Goal: Submit feedback/report problem

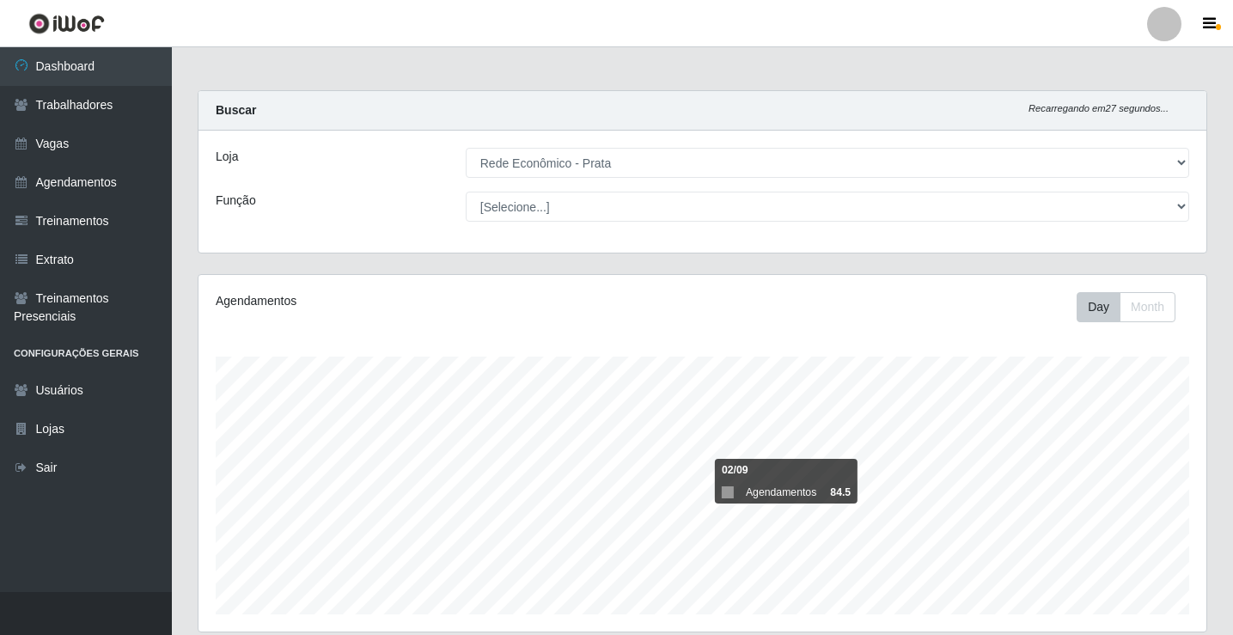
select select "192"
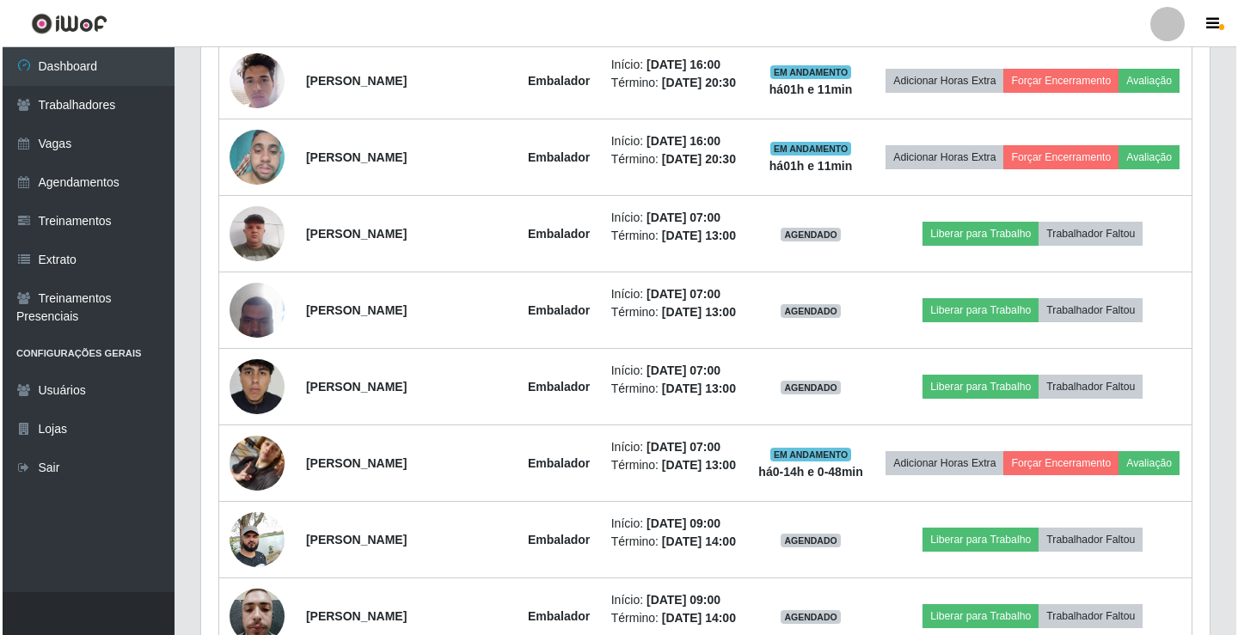
scroll to position [1404, 0]
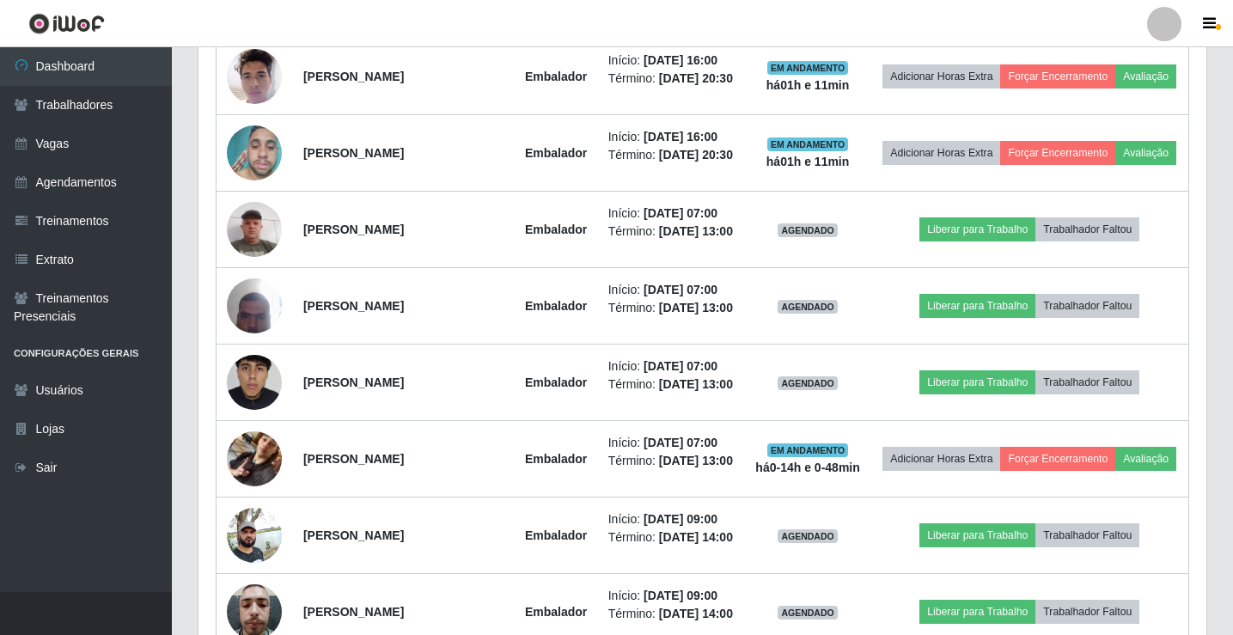
click at [1116, 12] on button "Avaliação" at bounding box center [1146, 0] width 61 height 24
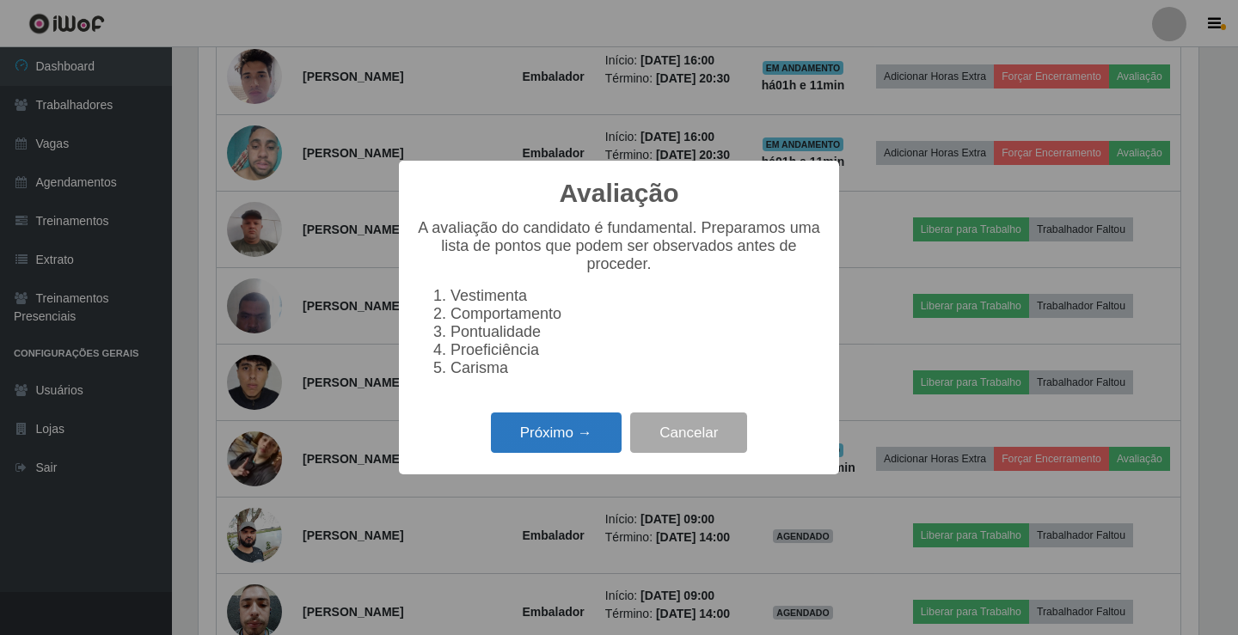
click at [580, 443] on button "Próximo →" at bounding box center [556, 433] width 131 height 40
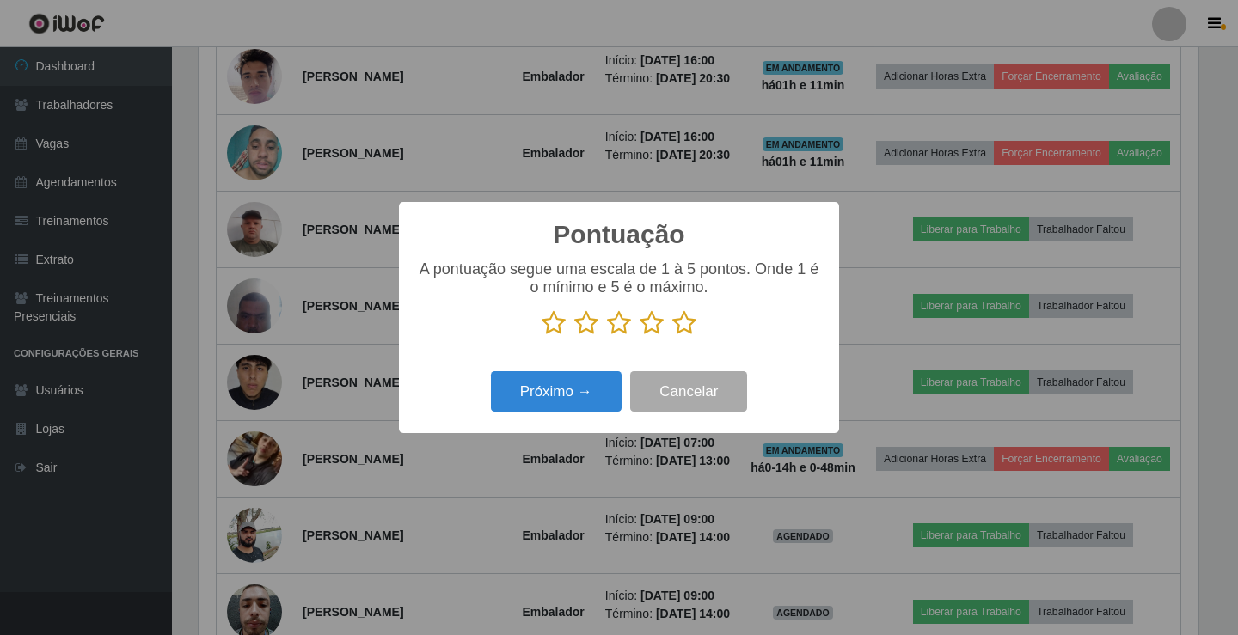
click at [690, 324] on icon at bounding box center [684, 323] width 24 height 26
click at [672, 336] on input "radio" at bounding box center [672, 336] width 0 height 0
click at [601, 391] on button "Próximo →" at bounding box center [556, 391] width 131 height 40
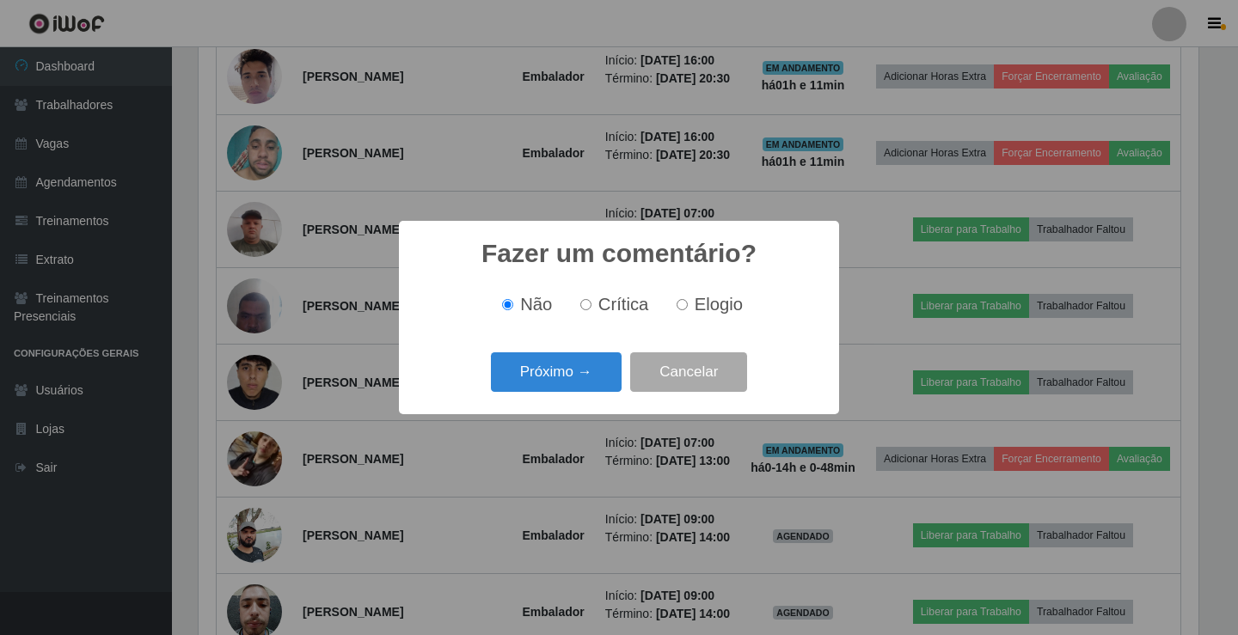
click at [681, 303] on input "Elogio" at bounding box center [681, 304] width 11 height 11
radio input "true"
click at [603, 371] on button "Próximo →" at bounding box center [556, 372] width 131 height 40
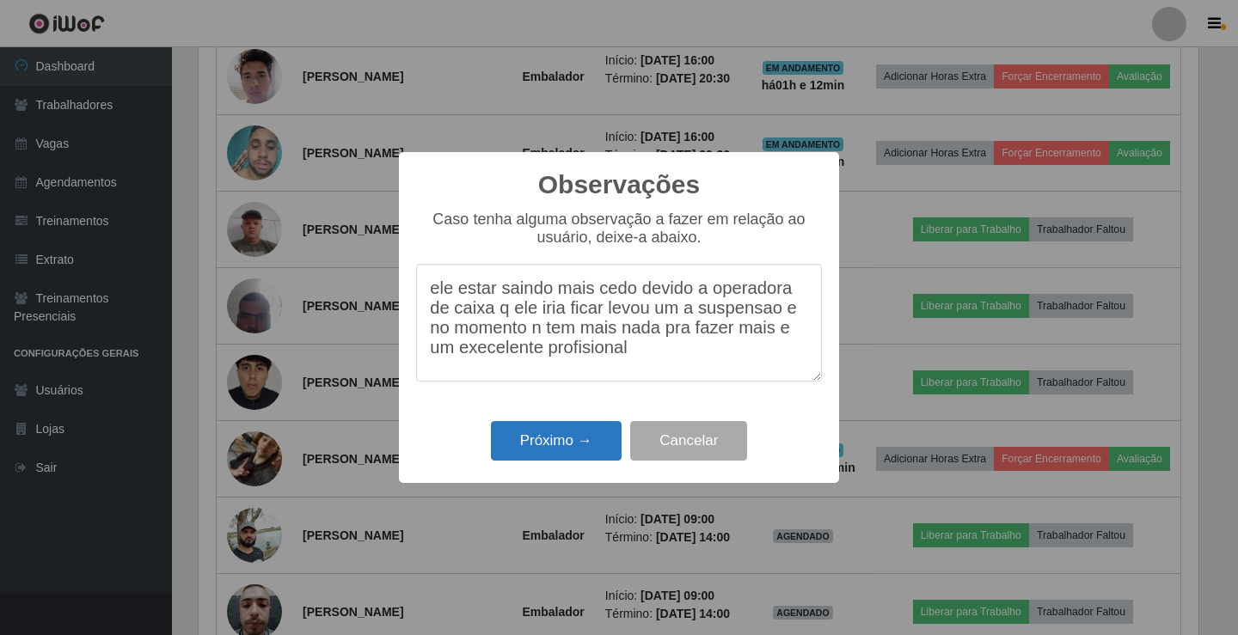
type textarea "ele estar saindo mais cedo devido a operadora de caixa q ele iria ficar levou u…"
click at [554, 445] on button "Próximo →" at bounding box center [556, 441] width 131 height 40
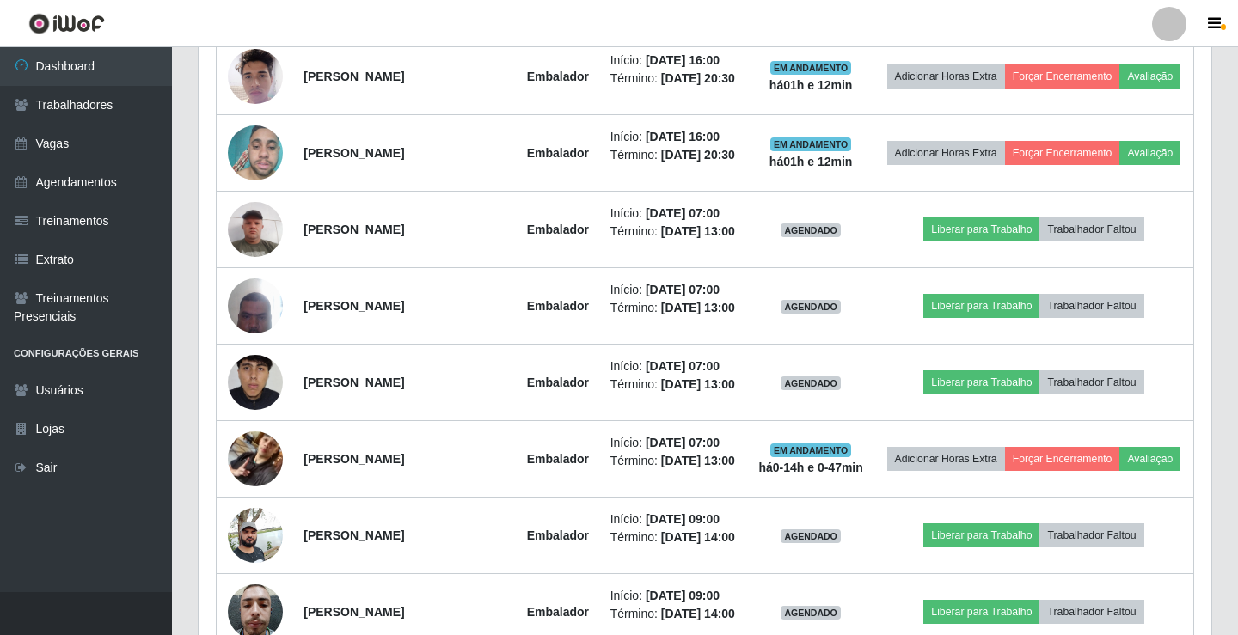
scroll to position [357, 1008]
click at [1084, 12] on button "Forçar Encerramento" at bounding box center [1057, 0] width 115 height 24
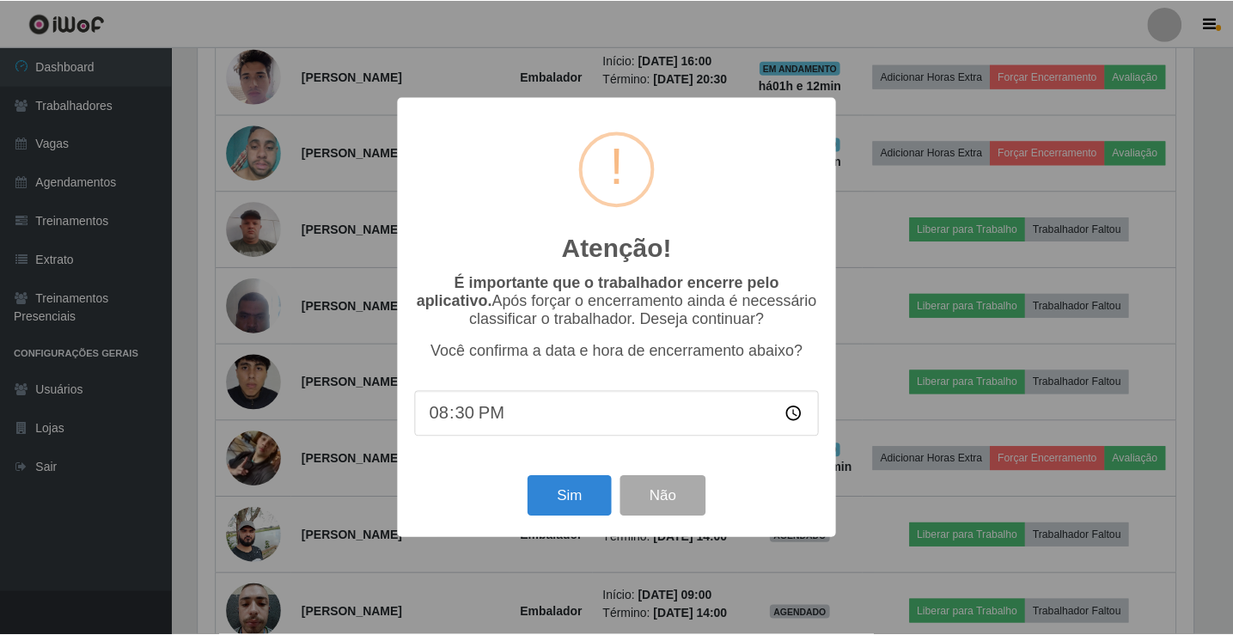
scroll to position [357, 1000]
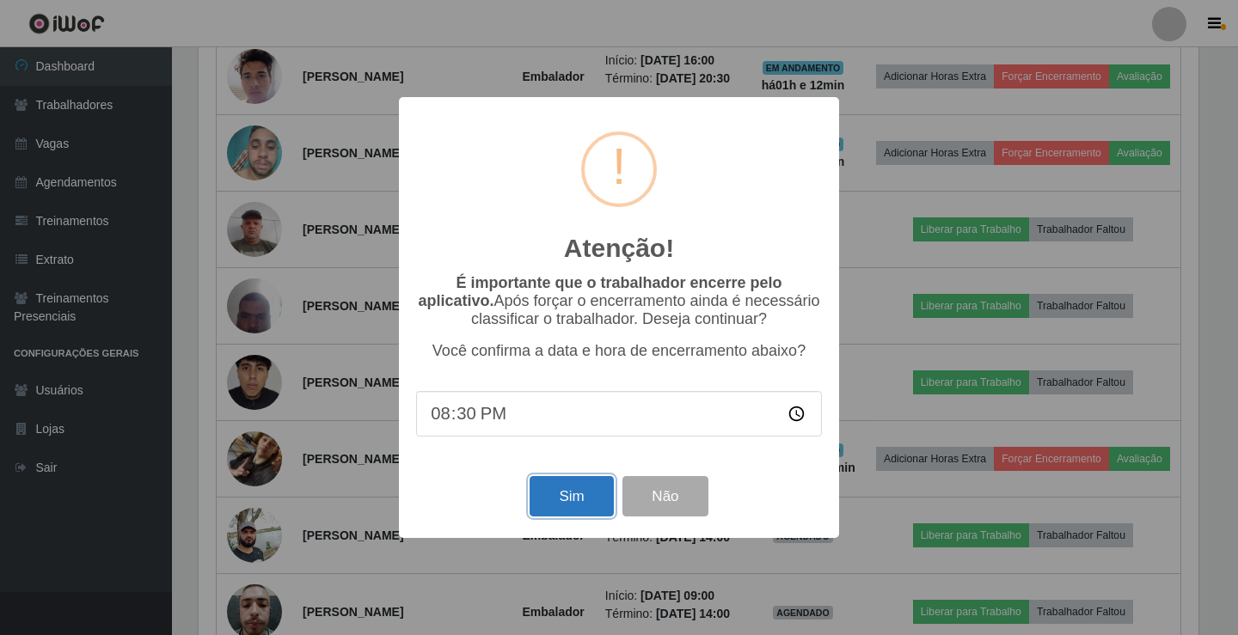
click at [575, 490] on button "Sim" at bounding box center [570, 496] width 83 height 40
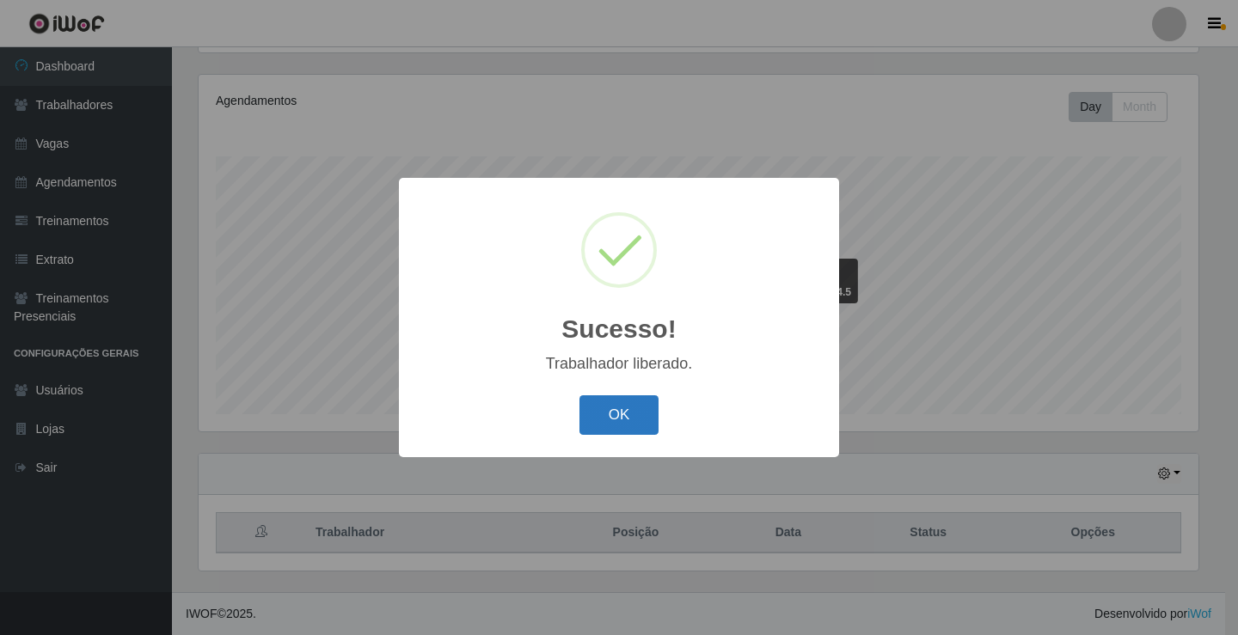
click at [614, 418] on button "OK" at bounding box center [619, 415] width 80 height 40
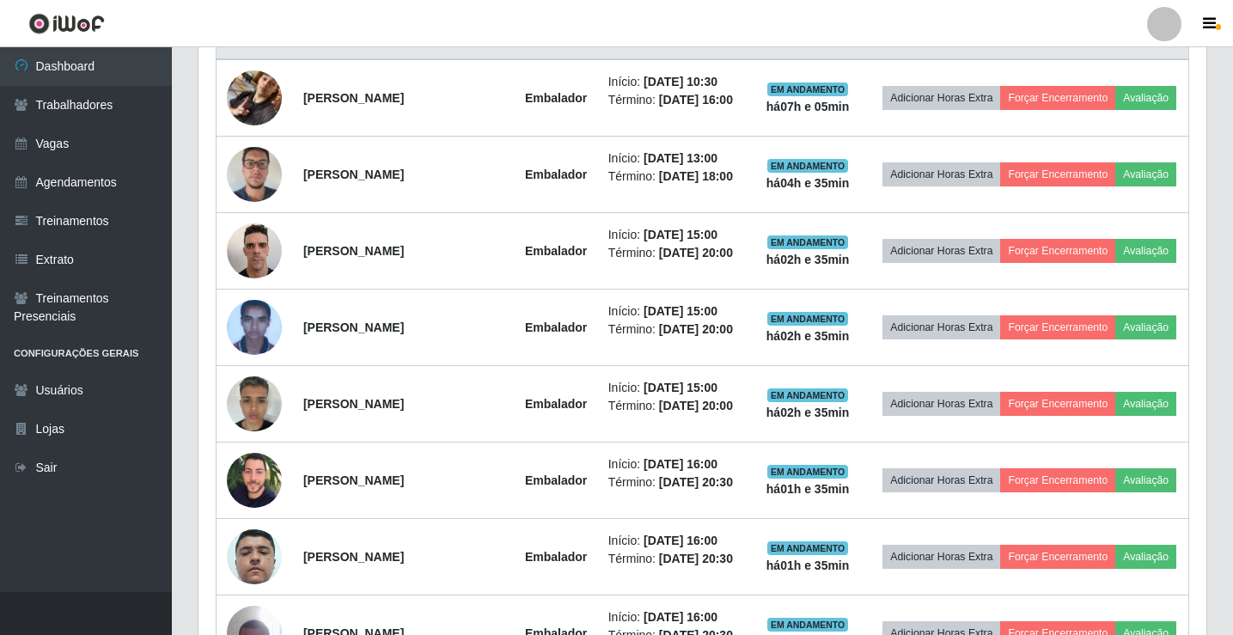
scroll to position [802, 0]
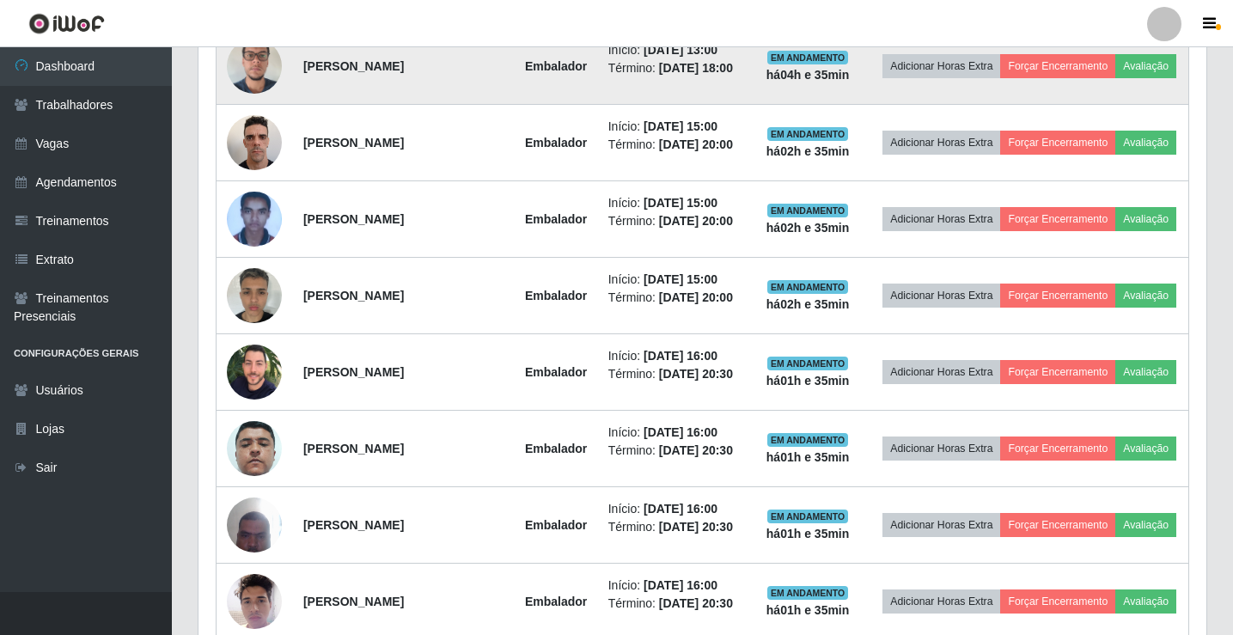
click at [251, 102] on img at bounding box center [254, 65] width 55 height 73
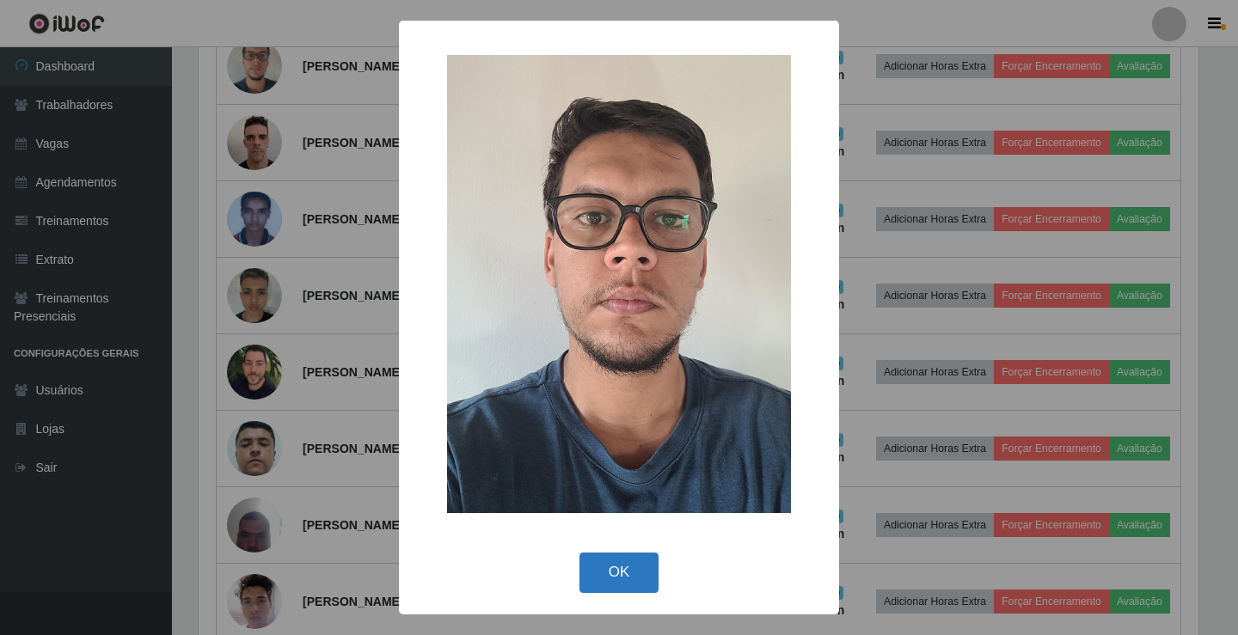
click at [620, 576] on button "OK" at bounding box center [619, 573] width 80 height 40
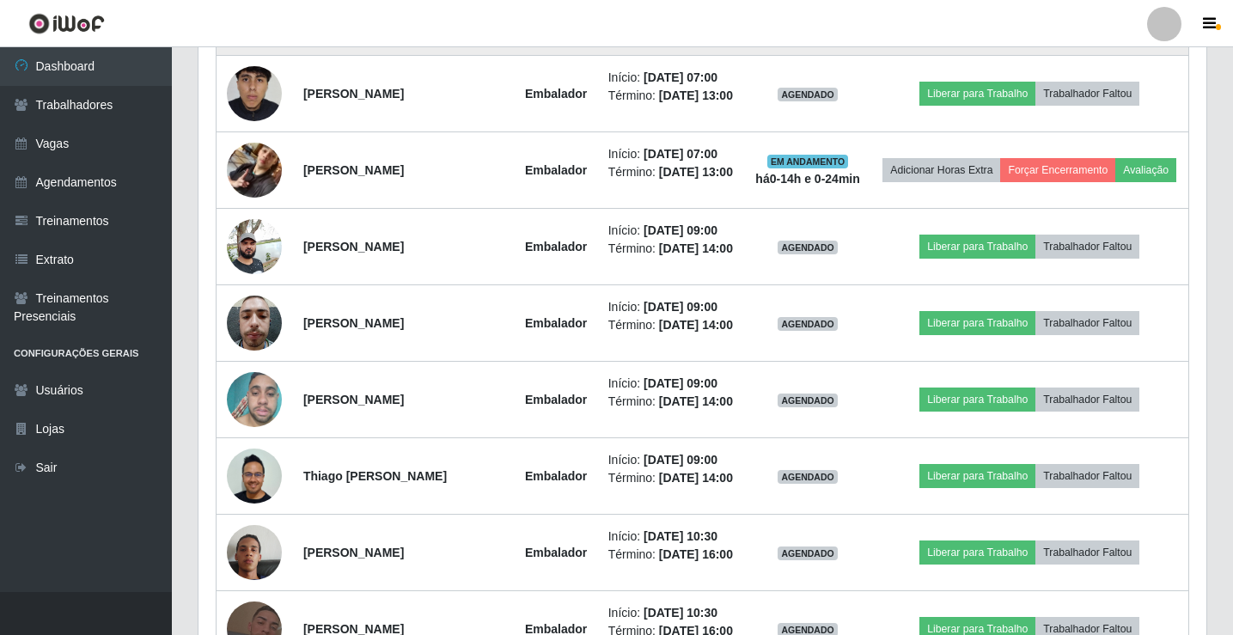
scroll to position [1661, 0]
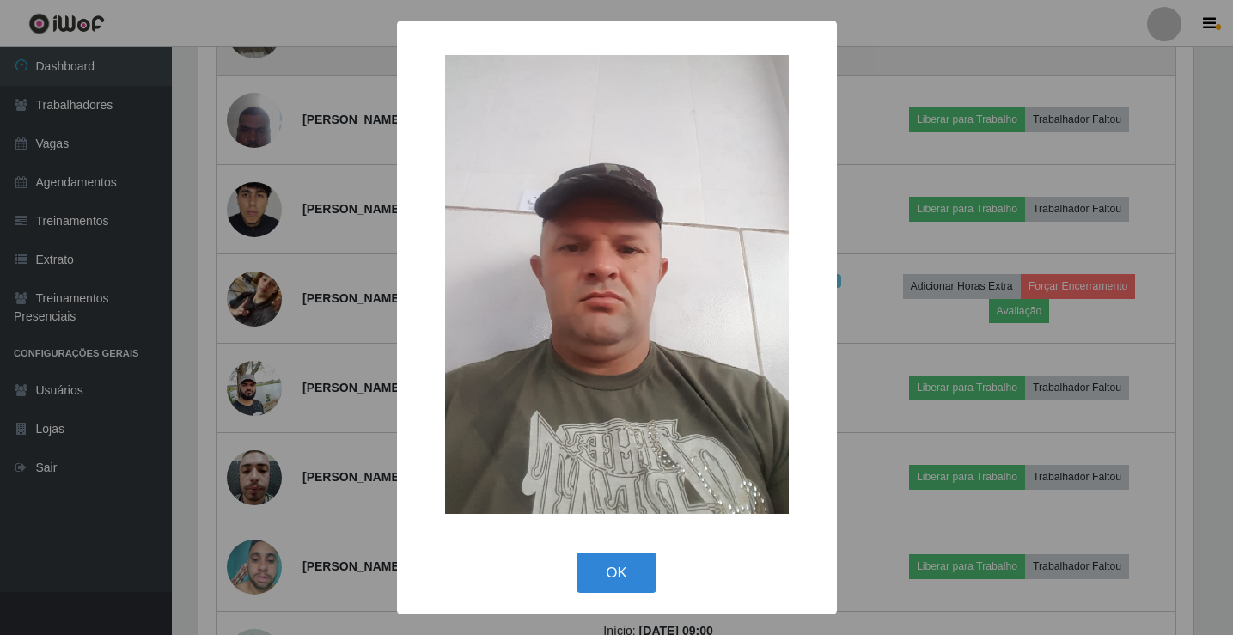
scroll to position [357, 1000]
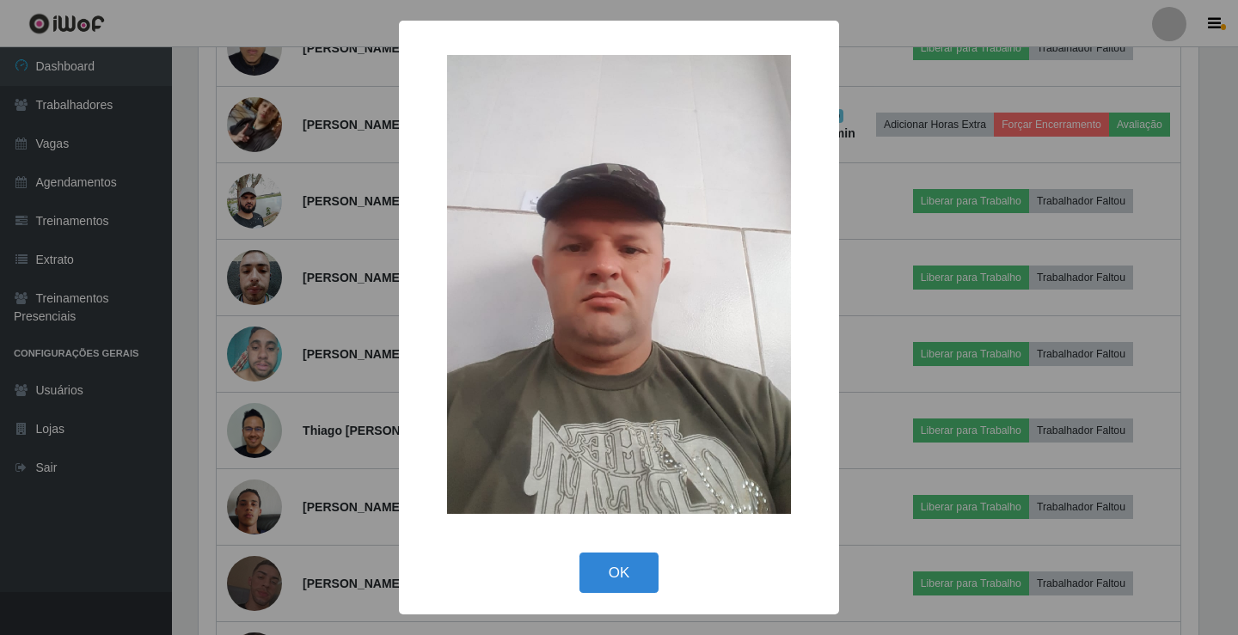
click at [602, 594] on div "OK Cancel" at bounding box center [619, 572] width 406 height 49
click at [622, 569] on button "OK" at bounding box center [619, 573] width 80 height 40
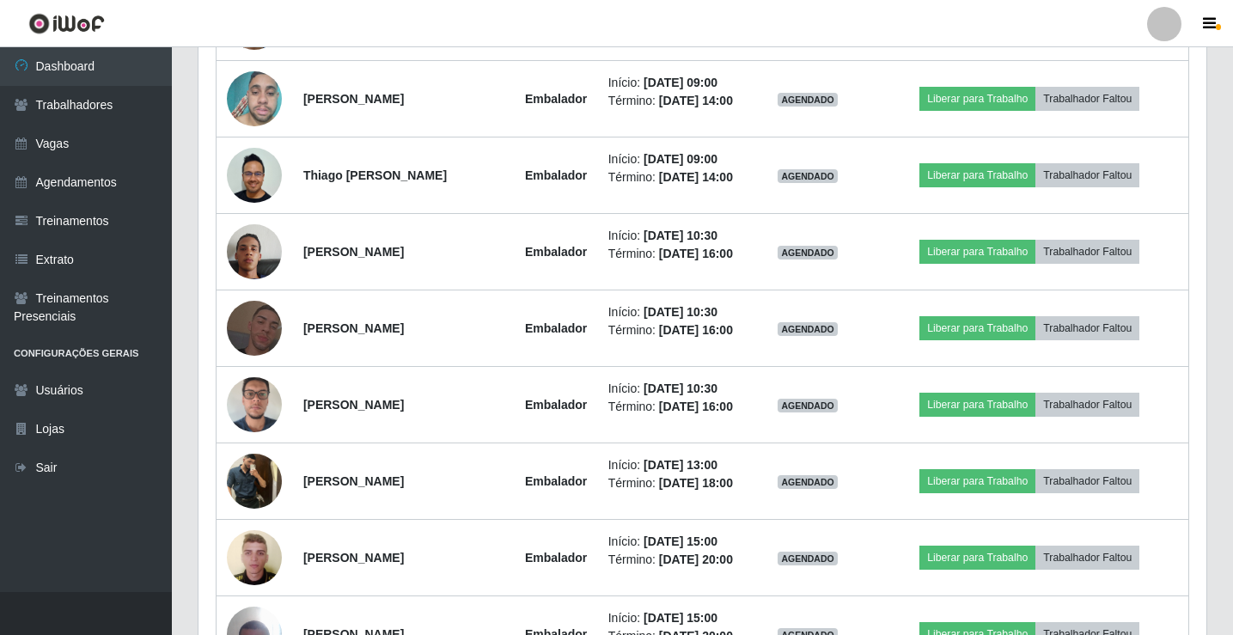
scroll to position [1919, 0]
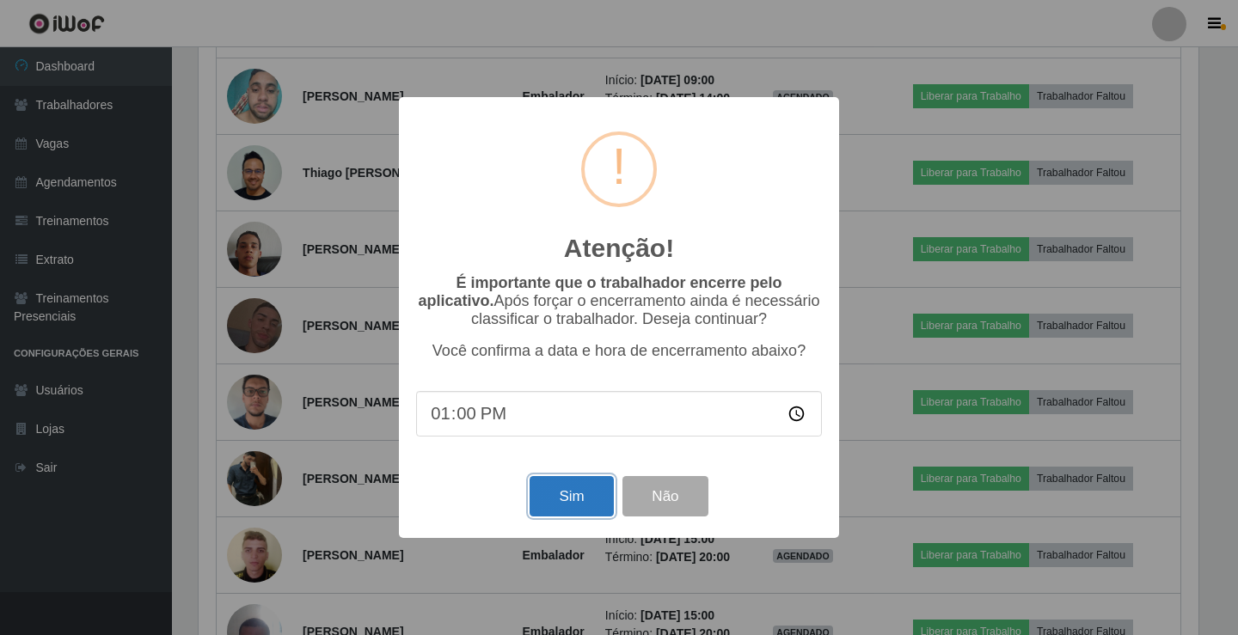
click at [583, 505] on button "Sim" at bounding box center [570, 496] width 83 height 40
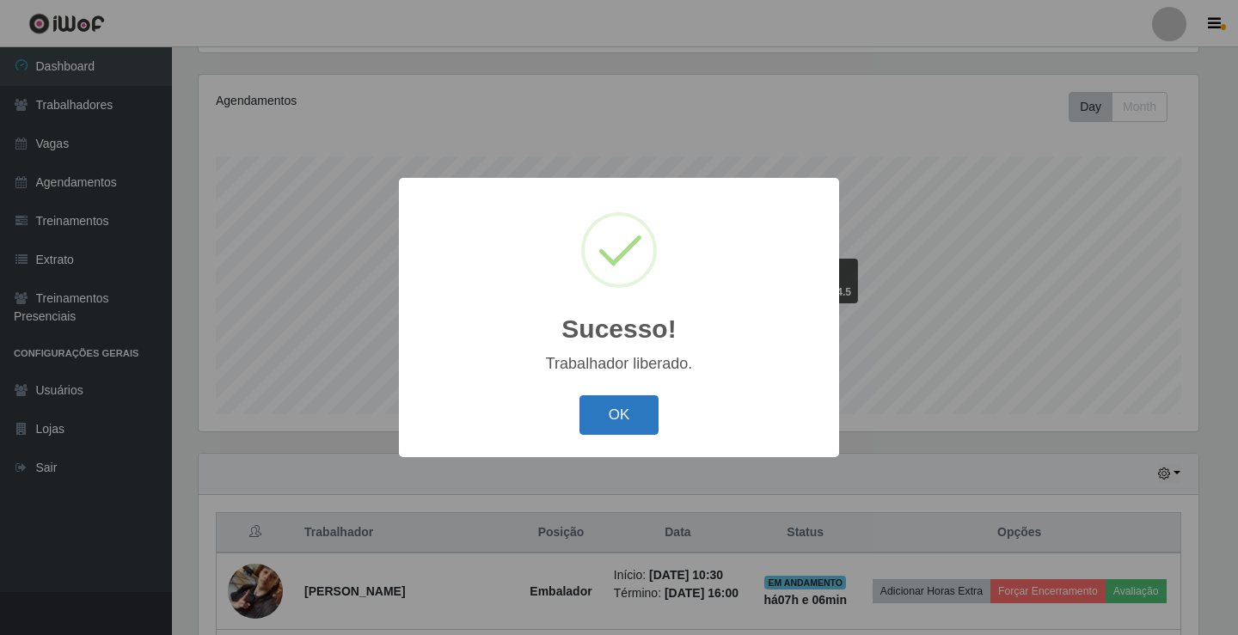
click at [620, 414] on button "OK" at bounding box center [619, 415] width 80 height 40
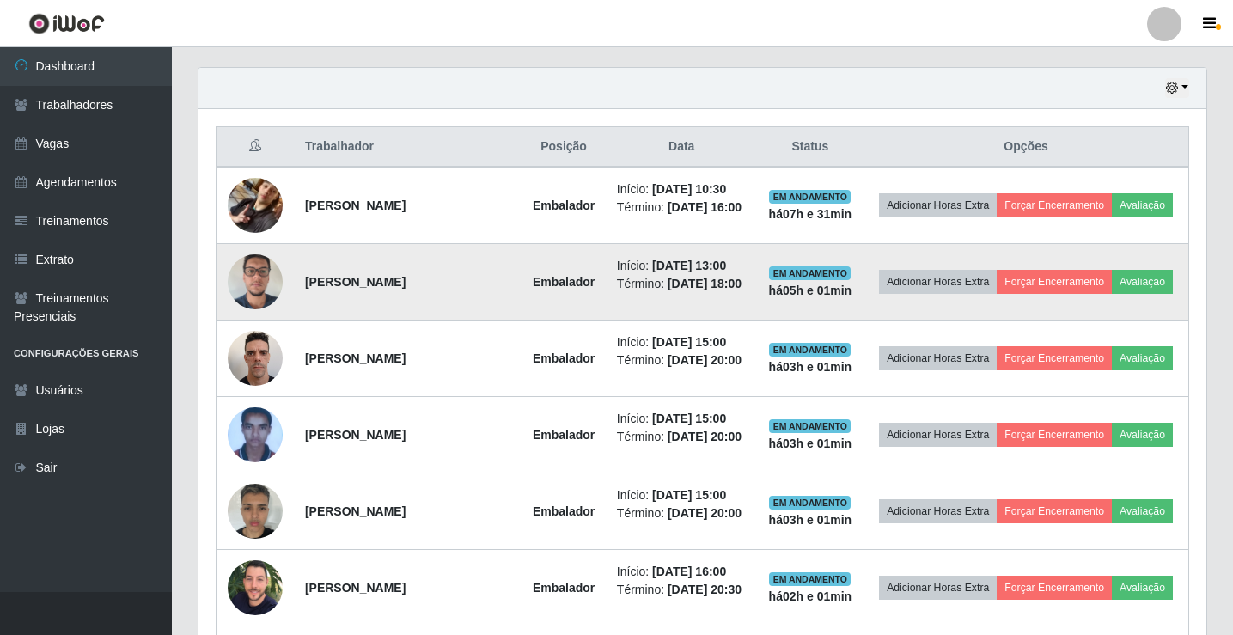
scroll to position [630, 0]
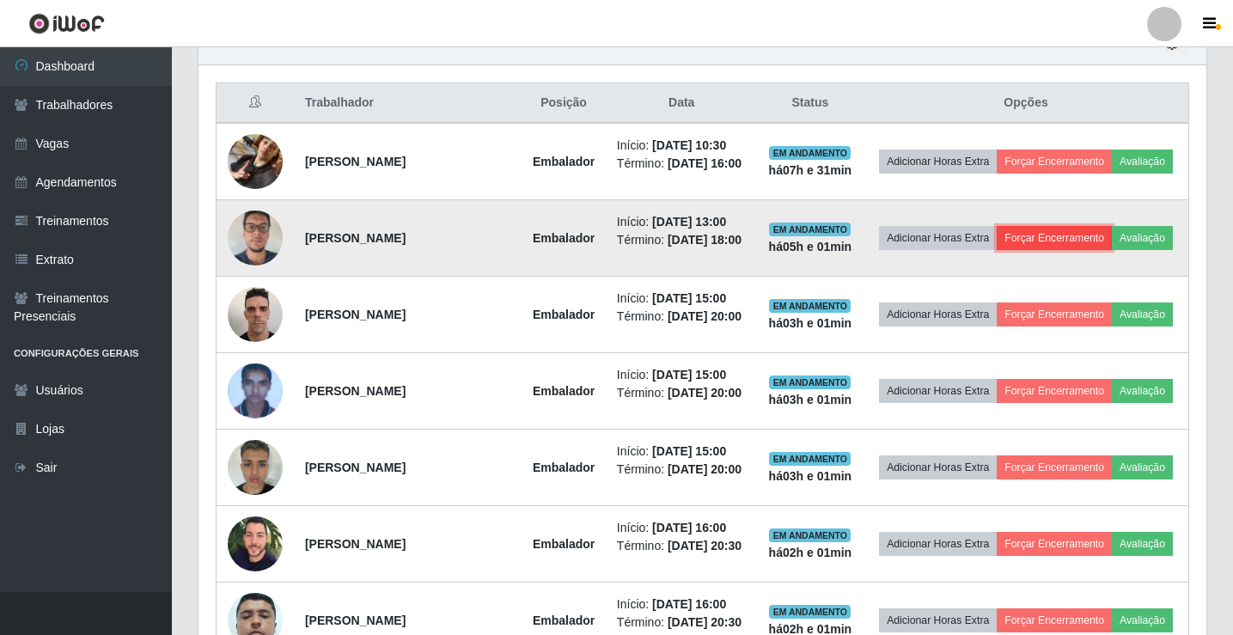
click at [1097, 243] on button "Forçar Encerramento" at bounding box center [1054, 238] width 115 height 24
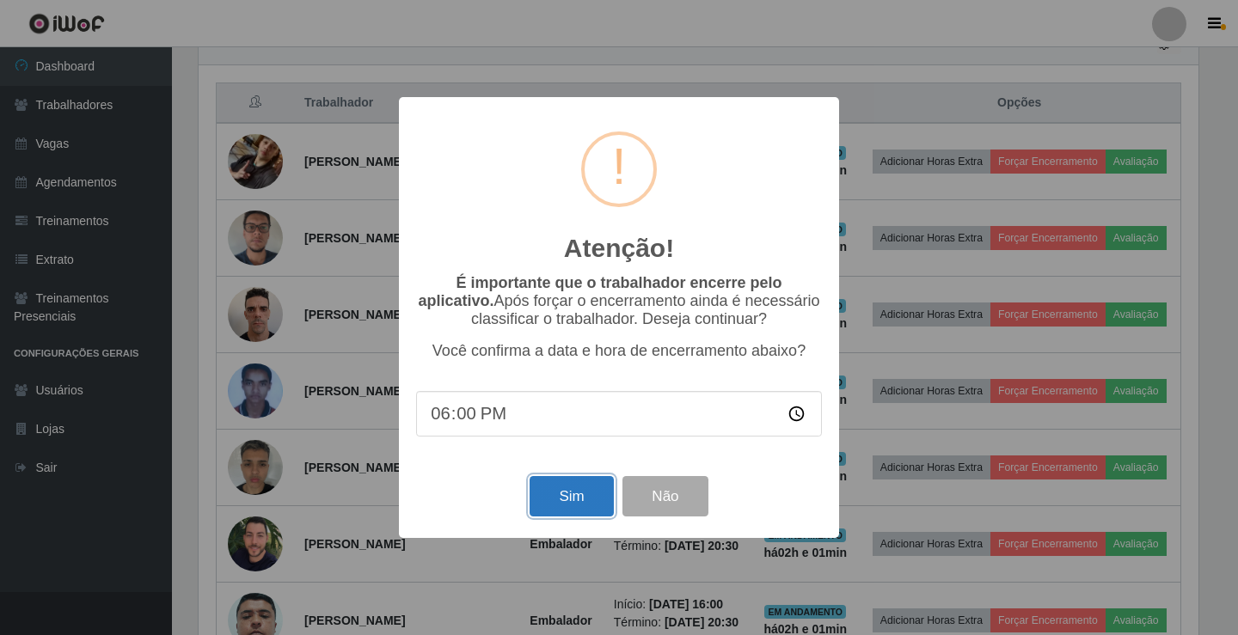
click at [552, 505] on button "Sim" at bounding box center [570, 496] width 83 height 40
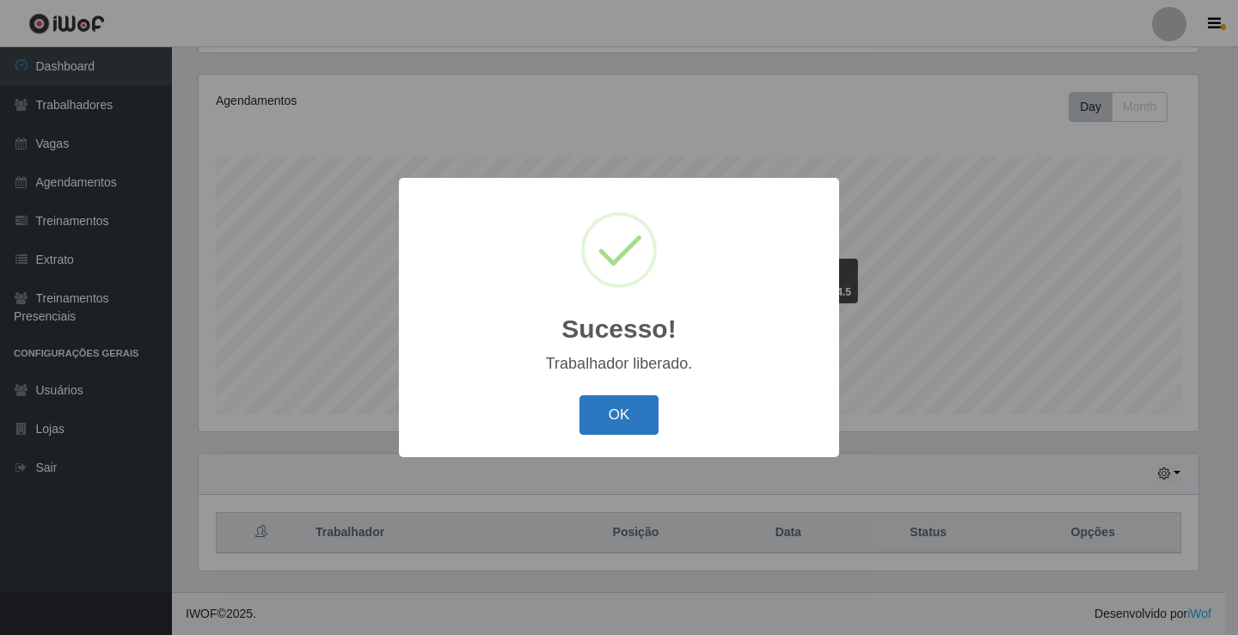
click at [609, 419] on button "OK" at bounding box center [619, 415] width 80 height 40
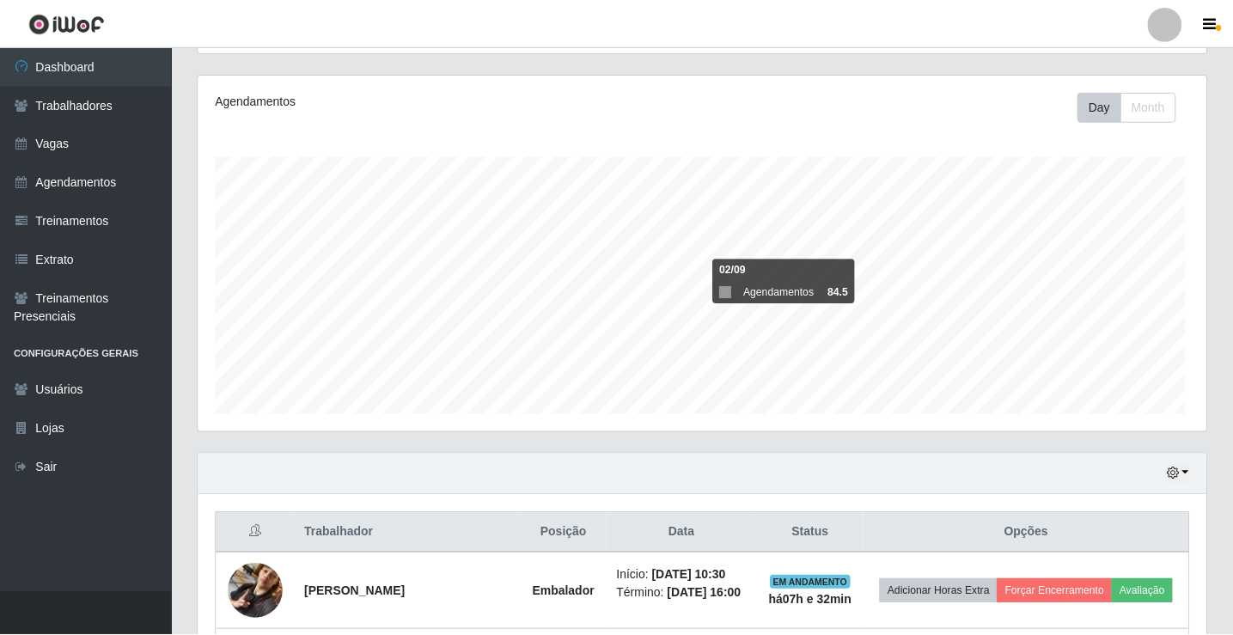
scroll to position [357, 1008]
